Goal: Task Accomplishment & Management: Understand process/instructions

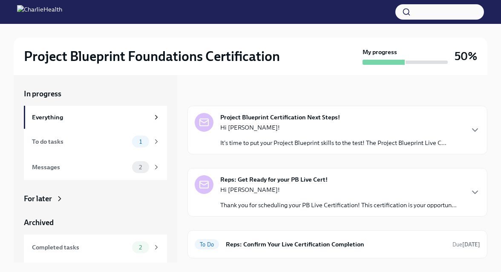
click at [278, 188] on p "Hi [PERSON_NAME]!" at bounding box center [338, 189] width 237 height 9
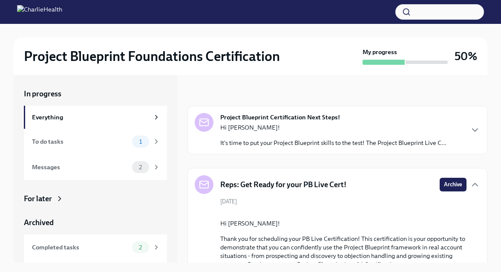
click at [252, 139] on p "It's time to put your Project Blueprint skills to the test! The Project Bluepri…" at bounding box center [333, 143] width 226 height 9
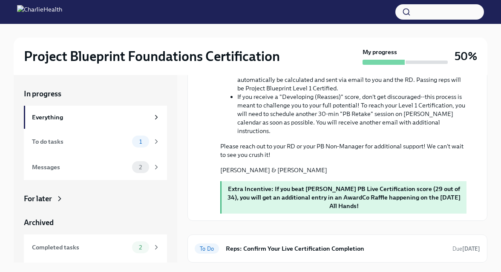
scroll to position [1, 0]
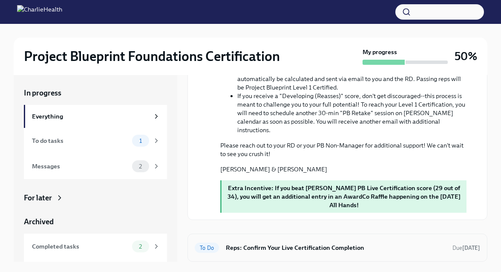
click at [273, 253] on div "To Do Reps: Confirm Your Live Certification Completion Due [DATE]" at bounding box center [338, 248] width 286 height 14
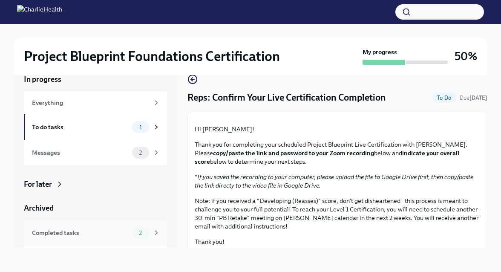
click at [78, 236] on div "Completed tasks" at bounding box center [80, 232] width 97 height 9
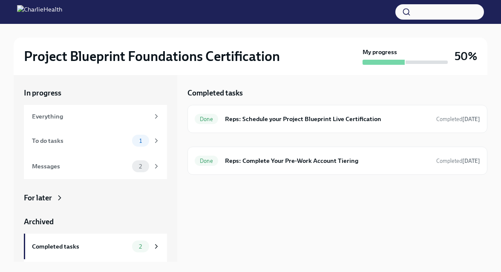
scroll to position [1, 0]
click at [277, 120] on h6 "Reps: Schedule your Project Blueprint Live Certification" at bounding box center [327, 118] width 205 height 9
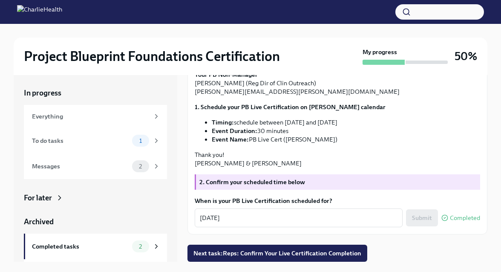
scroll to position [177, 0]
click at [268, 182] on strong "2. Confirm your scheduled time below" at bounding box center [253, 182] width 106 height 8
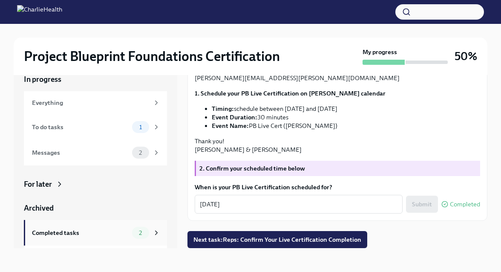
click at [98, 228] on div "Completed tasks" at bounding box center [80, 232] width 97 height 9
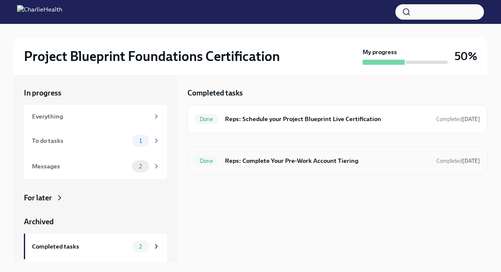
click at [260, 159] on h6 "Reps: Complete Your Pre-Work Account Tiering" at bounding box center [327, 160] width 205 height 9
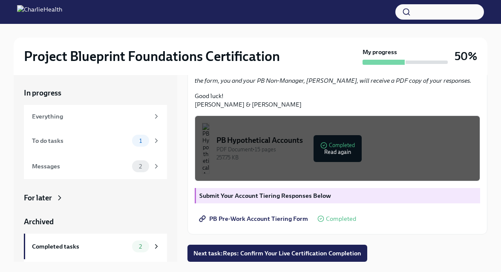
scroll to position [235, 0]
click at [299, 156] on div "257.75 KB" at bounding box center [345, 158] width 257 height 8
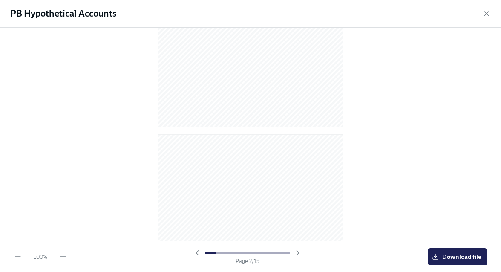
scroll to position [0, 0]
click at [460, 258] on span "Download file" at bounding box center [458, 256] width 48 height 9
